Goal: Navigation & Orientation: Understand site structure

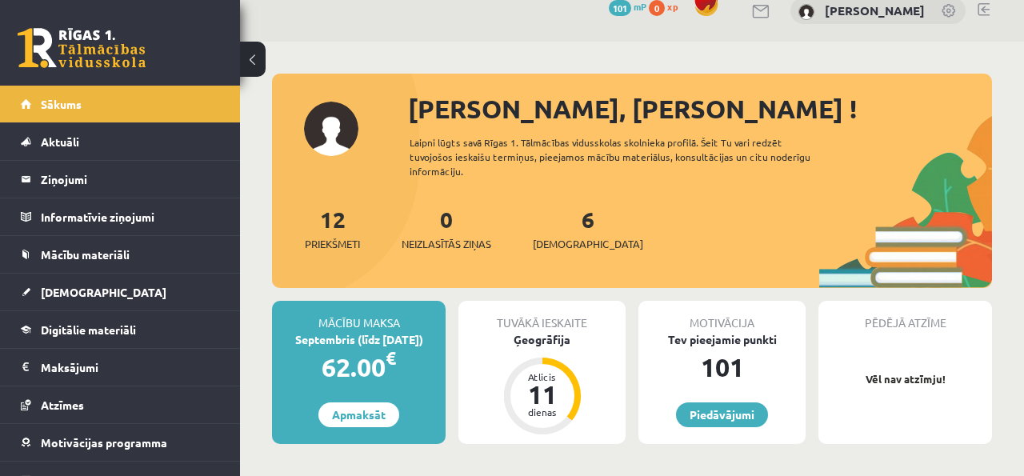
scroll to position [21, 0]
click at [537, 331] on div "Ģeogrāfija" at bounding box center [542, 339] width 167 height 17
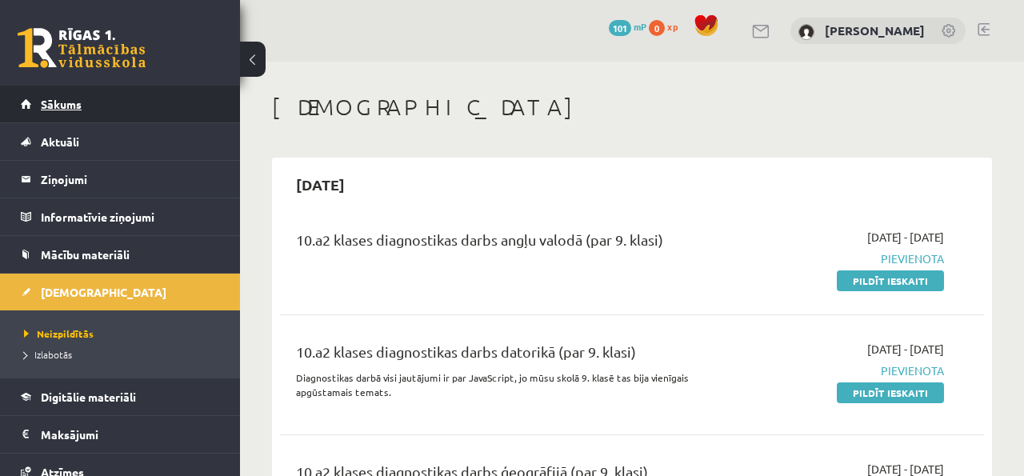
click at [85, 90] on link "Sākums" at bounding box center [120, 104] width 199 height 37
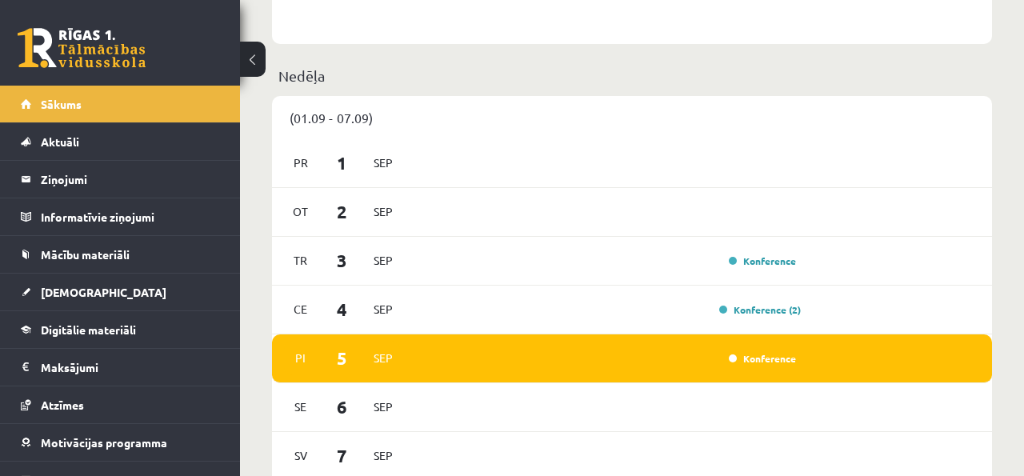
scroll to position [976, 0]
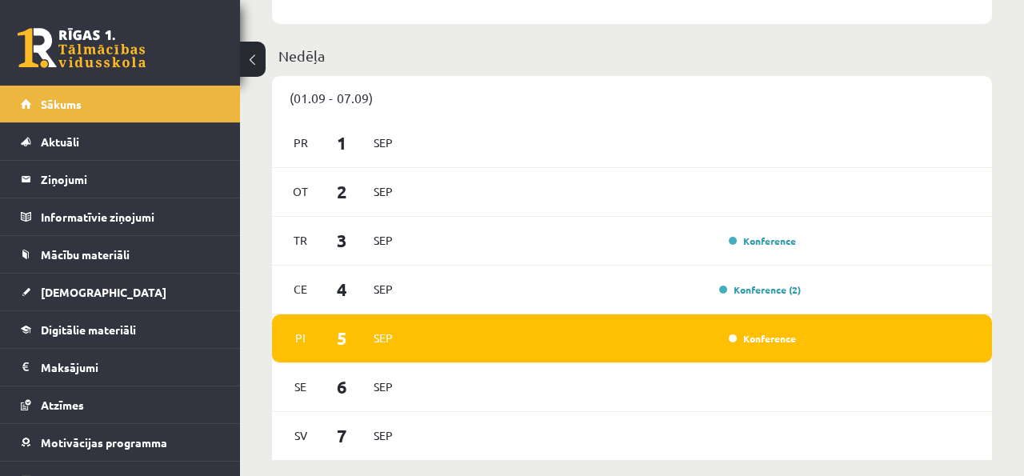
click at [765, 315] on div "Pi [DATE] Konference" at bounding box center [632, 339] width 720 height 49
click at [755, 332] on link "Konference" at bounding box center [762, 338] width 67 height 13
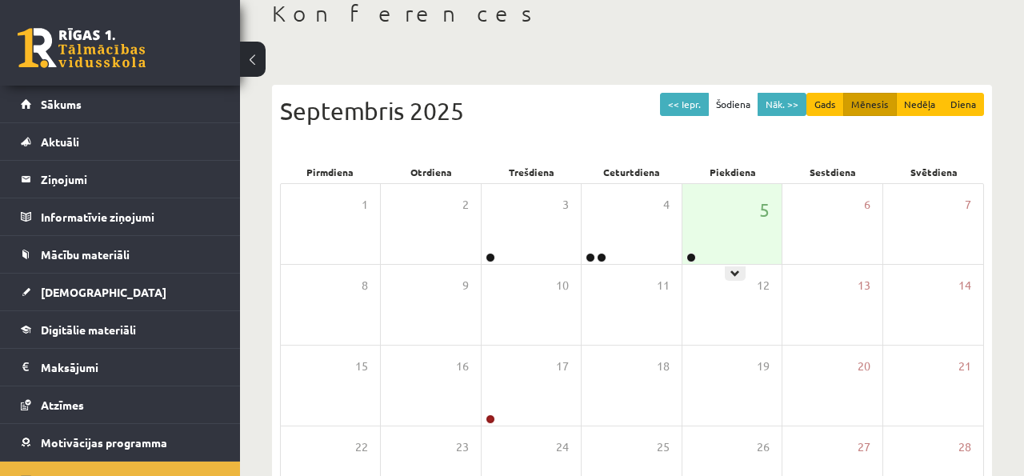
scroll to position [288, 0]
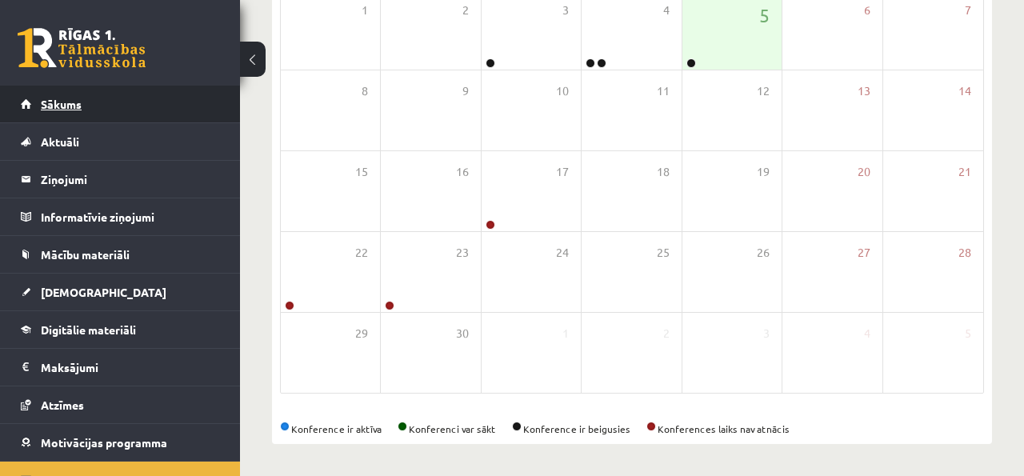
click at [113, 106] on link "Sākums" at bounding box center [120, 104] width 199 height 37
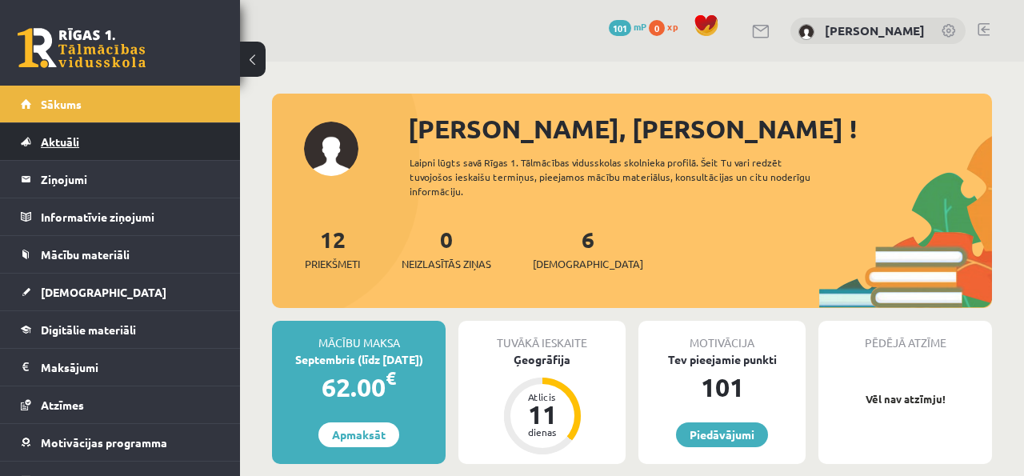
click at [138, 143] on link "Aktuāli" at bounding box center [120, 141] width 199 height 37
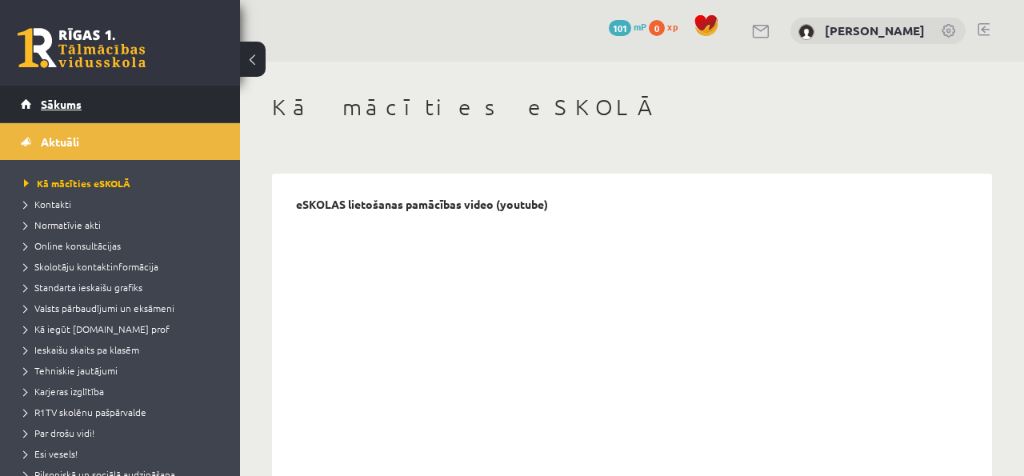
click at [140, 104] on link "Sākums" at bounding box center [120, 104] width 199 height 37
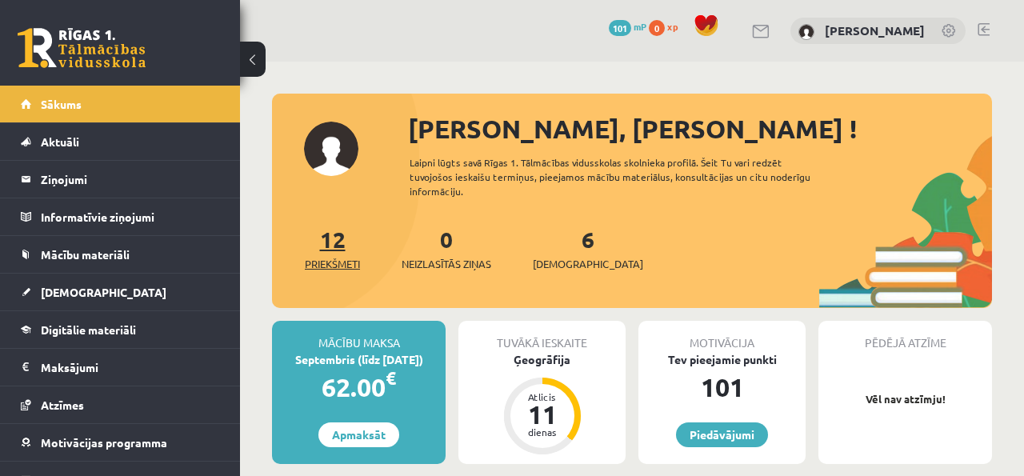
click at [339, 256] on span "Priekšmeti" at bounding box center [332, 264] width 55 height 16
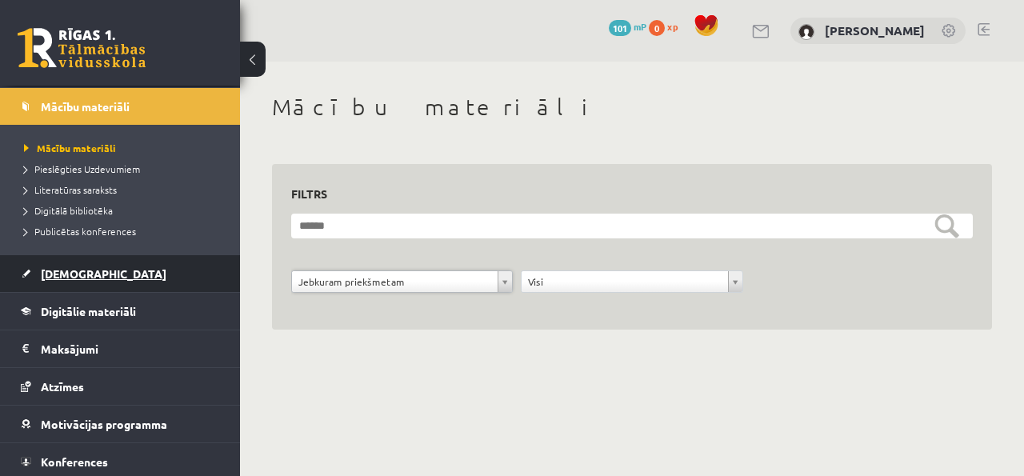
click at [131, 266] on link "[DEMOGRAPHIC_DATA]" at bounding box center [120, 273] width 199 height 37
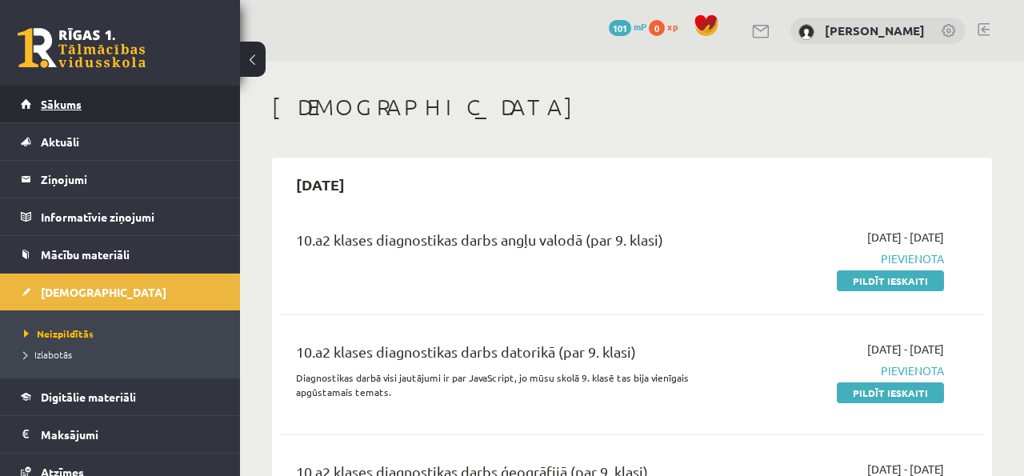
click at [115, 106] on link "Sākums" at bounding box center [120, 104] width 199 height 37
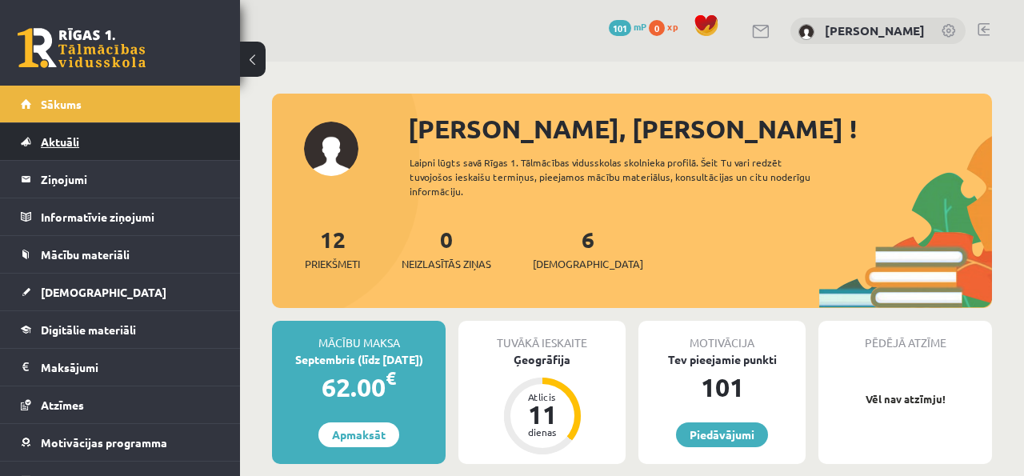
click at [169, 129] on link "Aktuāli" at bounding box center [120, 141] width 199 height 37
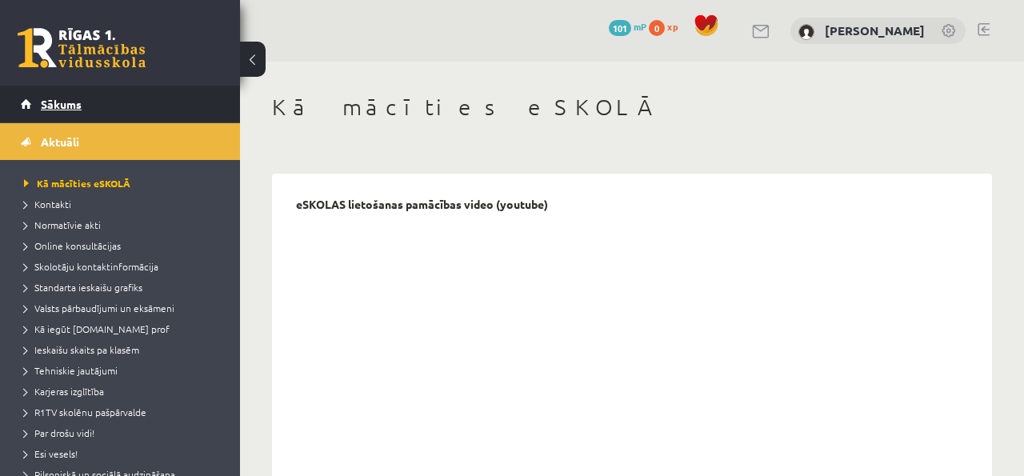
click at [182, 110] on link "Sākums" at bounding box center [120, 104] width 199 height 37
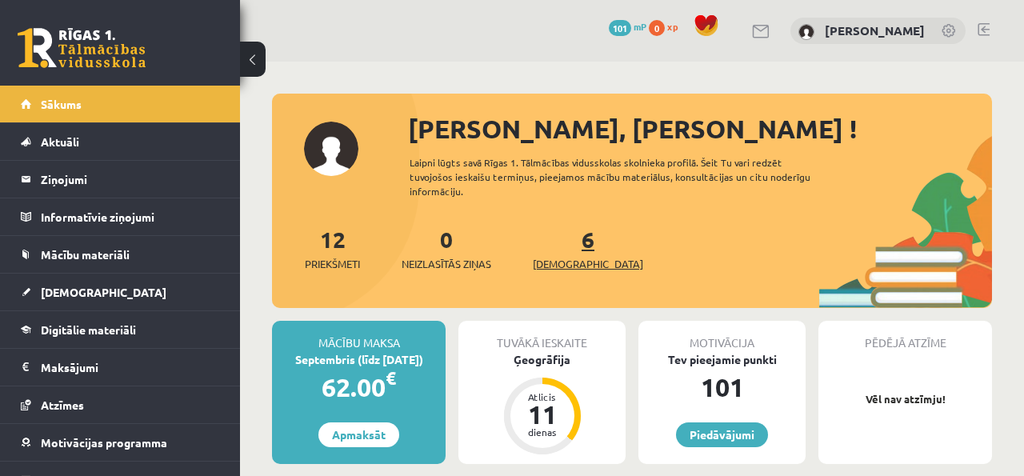
click at [567, 227] on link "6 Ieskaites" at bounding box center [588, 248] width 110 height 47
